Goal: Download file/media

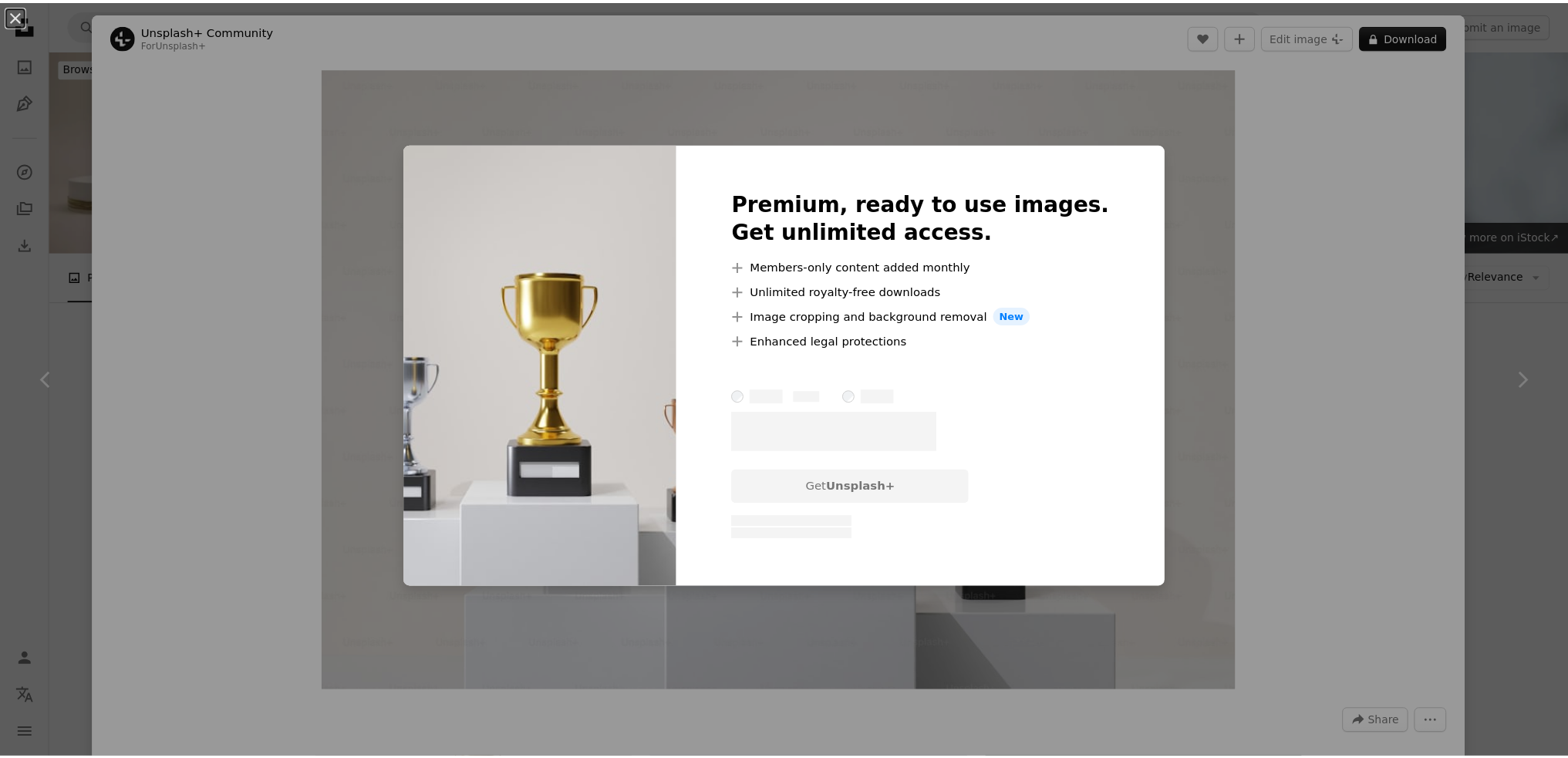
scroll to position [304, 0]
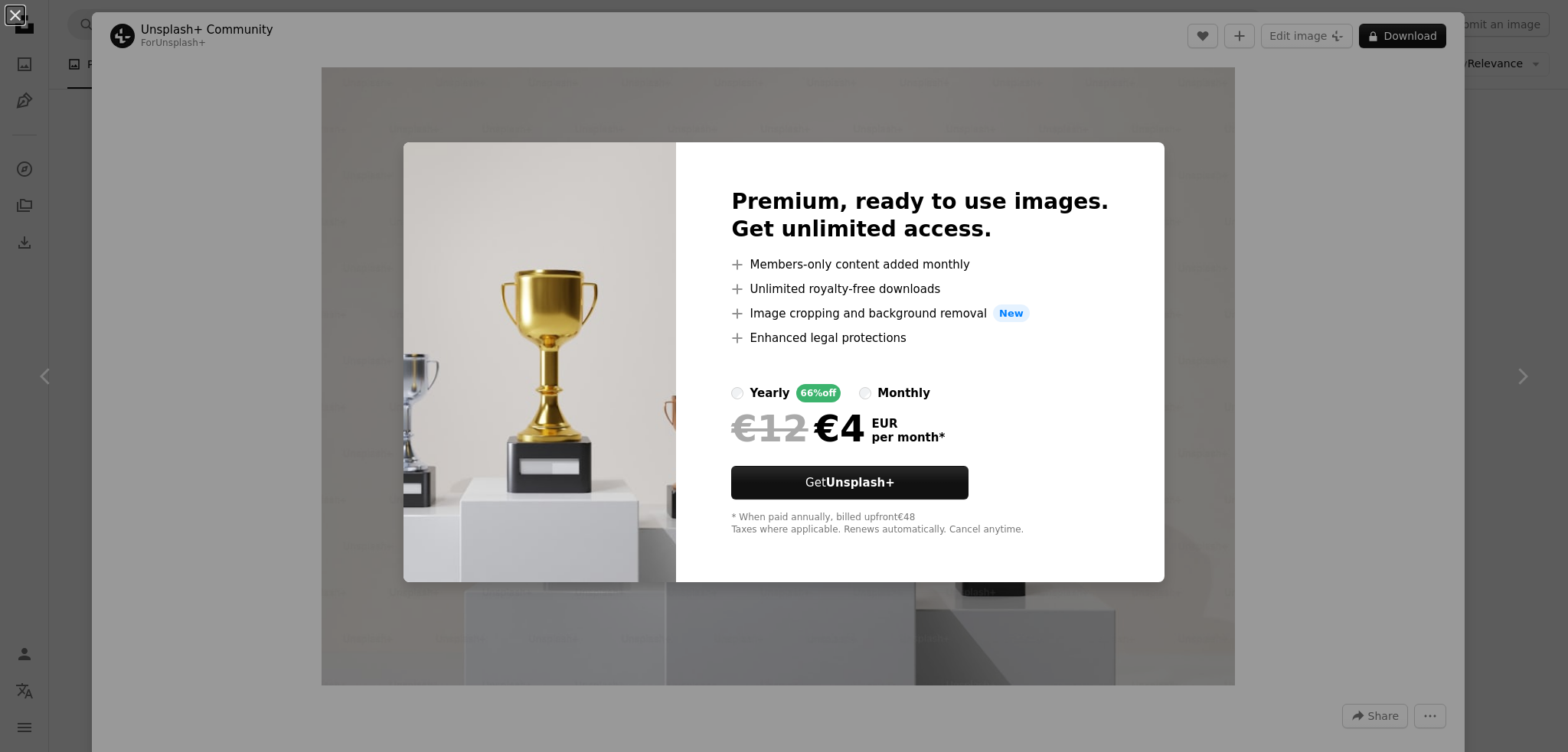
click at [1394, 495] on div "An X shape Premium, ready to use images. Get unlimited access. A plus sign Memb…" at bounding box center [784, 376] width 1568 height 752
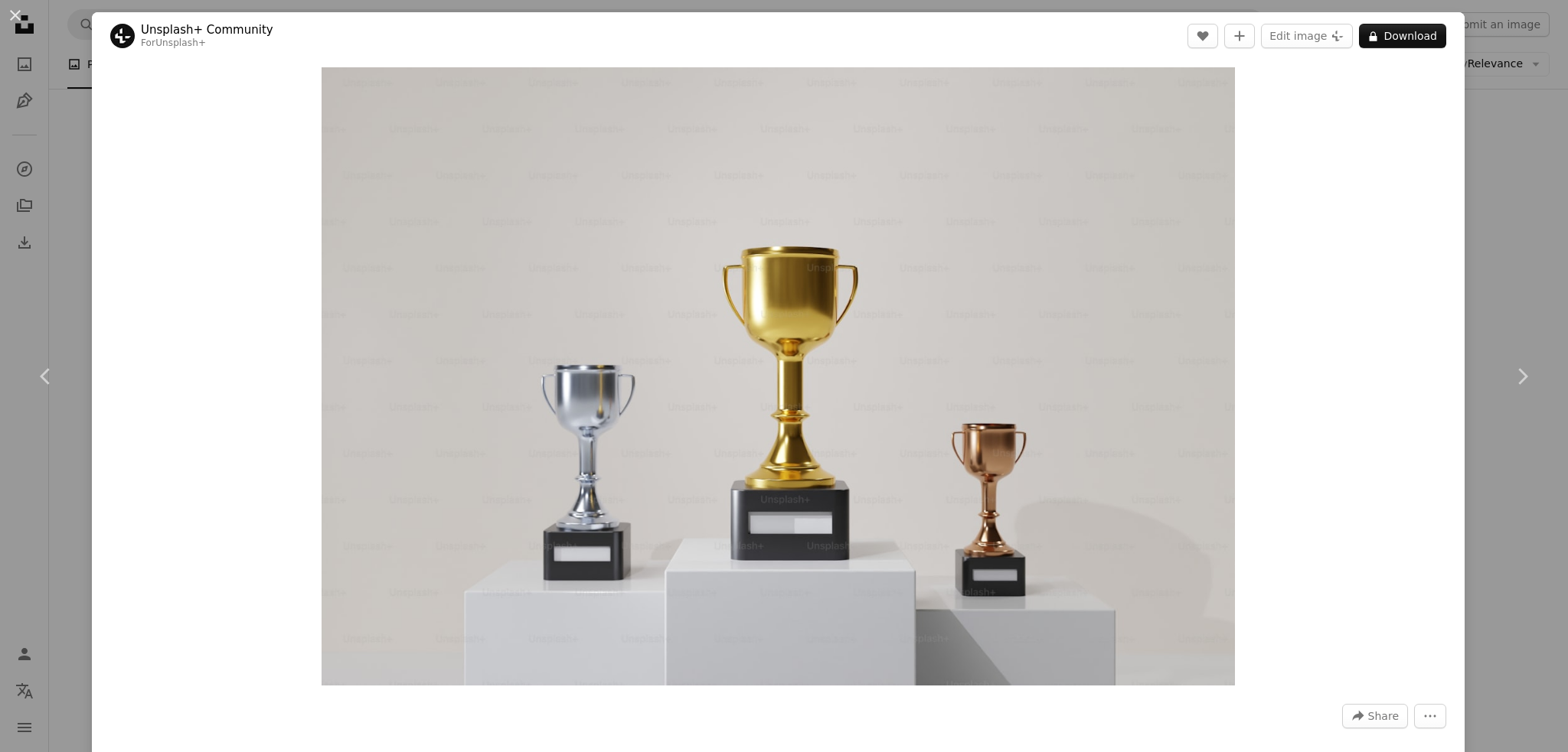
click at [1513, 201] on div "An X shape Chevron left Chevron right Unsplash+ Community For Unsplash+ A heart…" at bounding box center [784, 376] width 1568 height 752
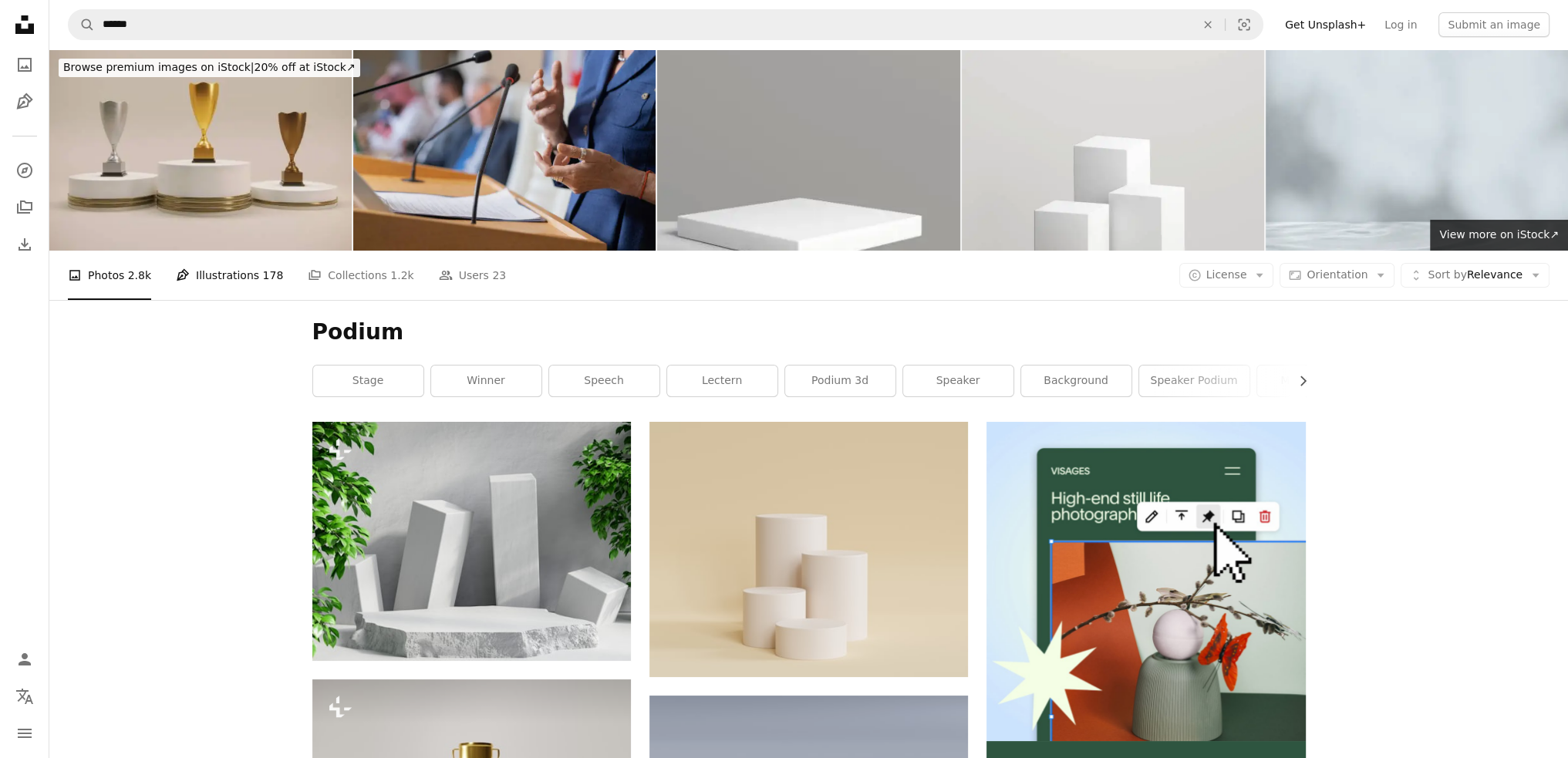
click at [199, 268] on link "Pen Tool Illustrations 178" at bounding box center [228, 274] width 107 height 49
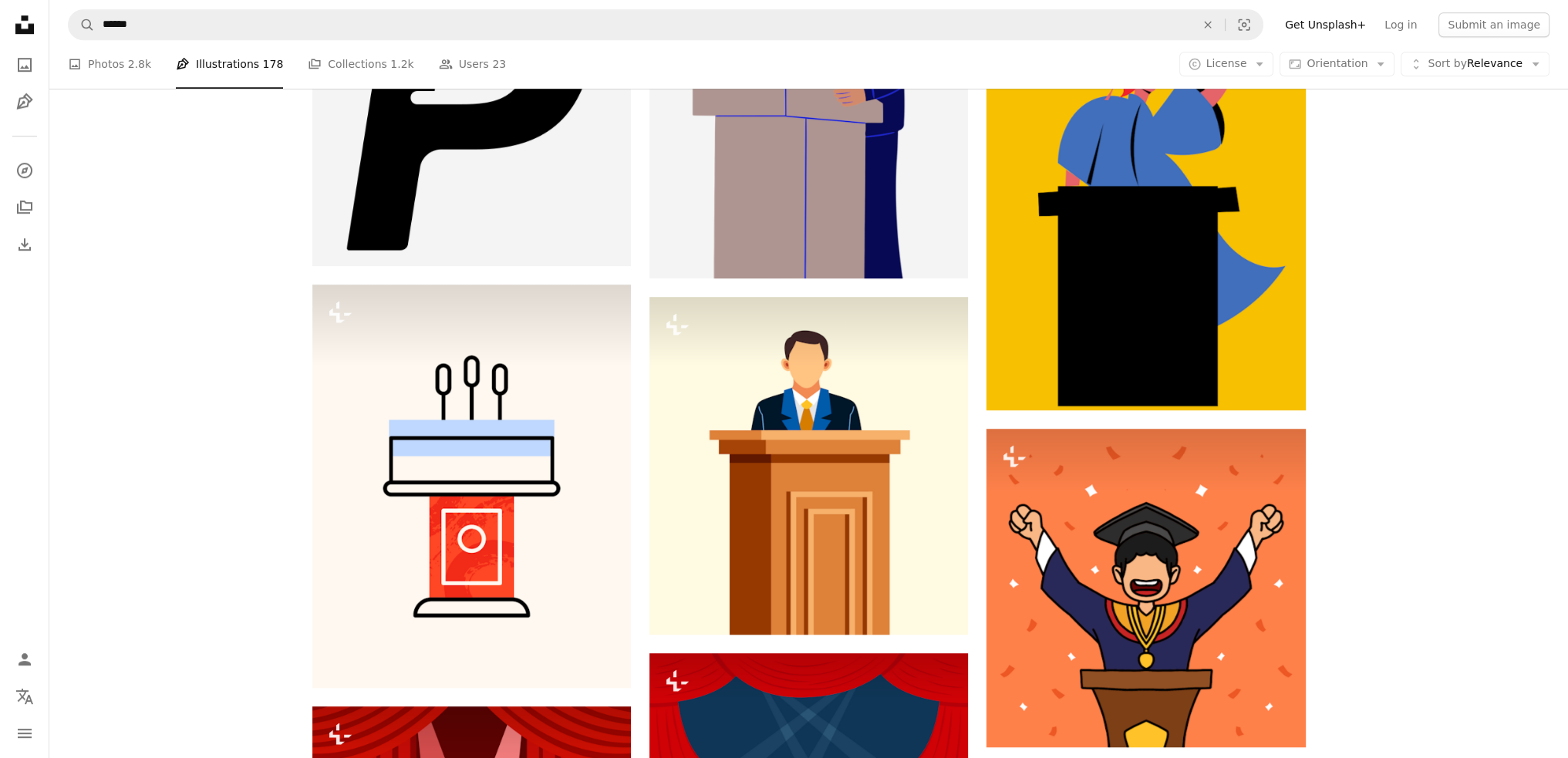
scroll to position [1774, 0]
